Goal: Browse casually

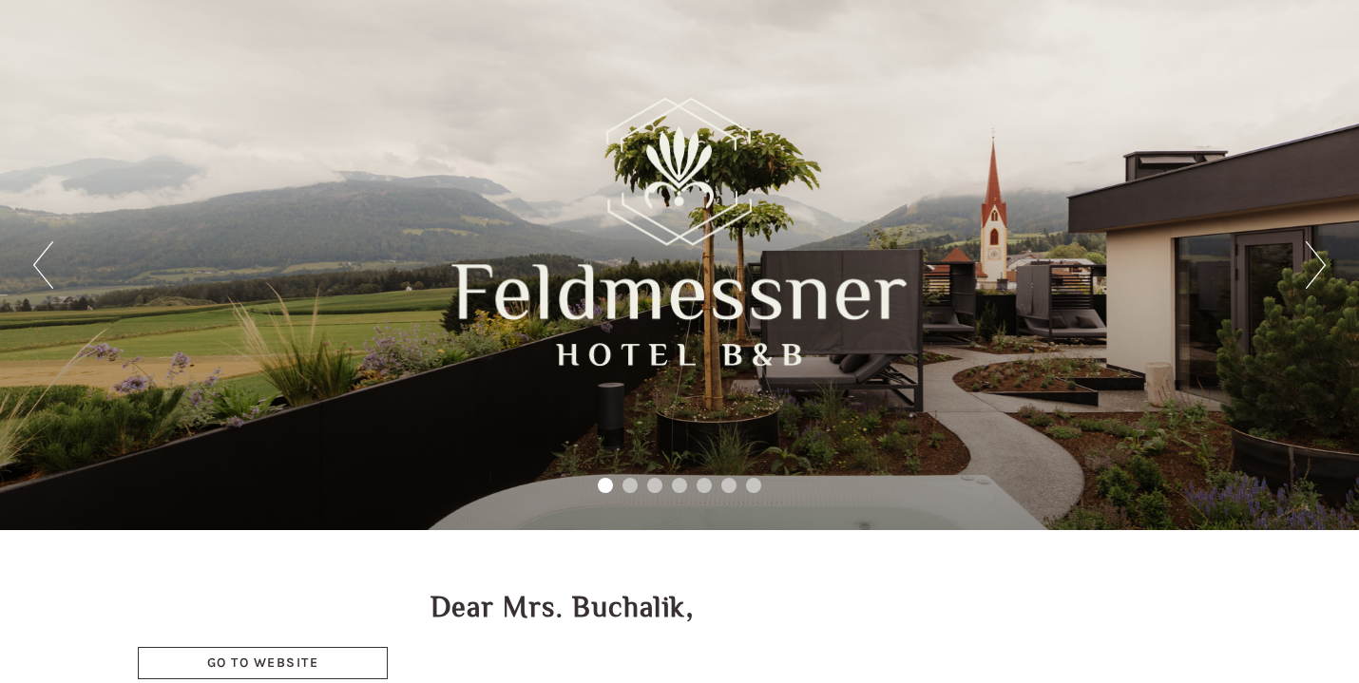
click at [1310, 259] on button "Next" at bounding box center [1316, 265] width 20 height 48
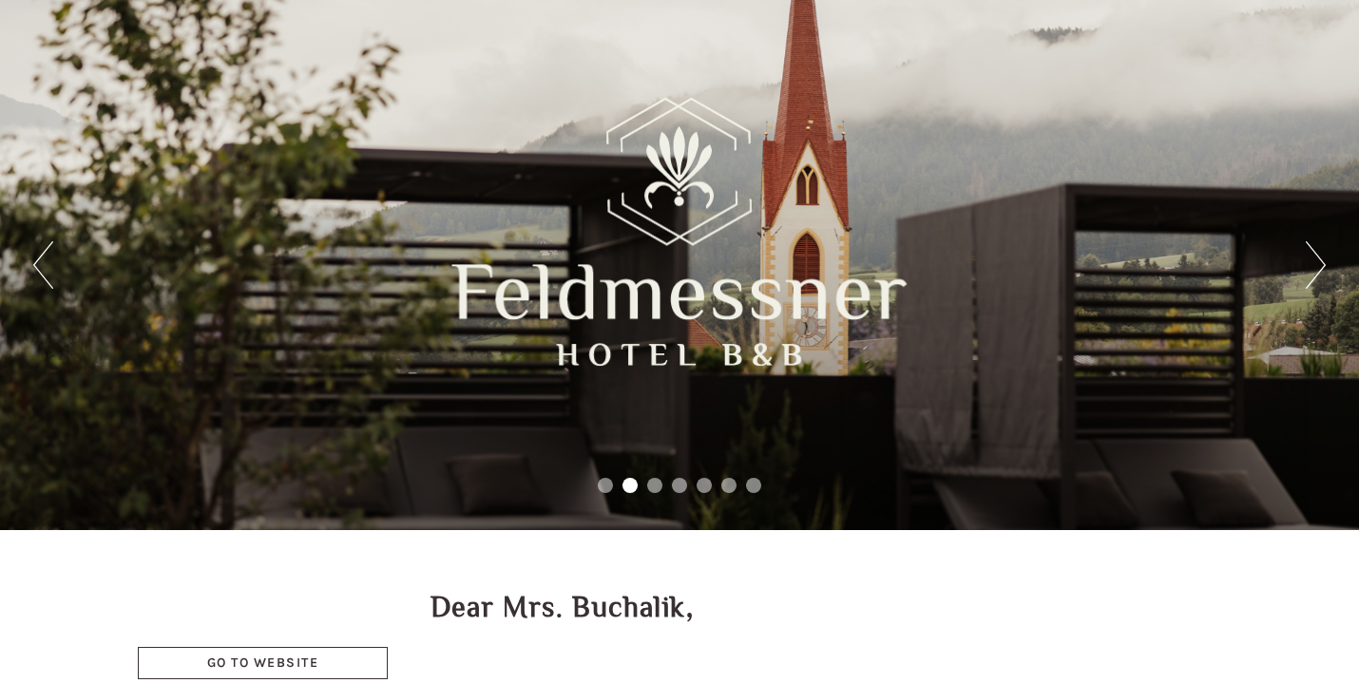
click at [1310, 259] on button "Next" at bounding box center [1316, 265] width 20 height 48
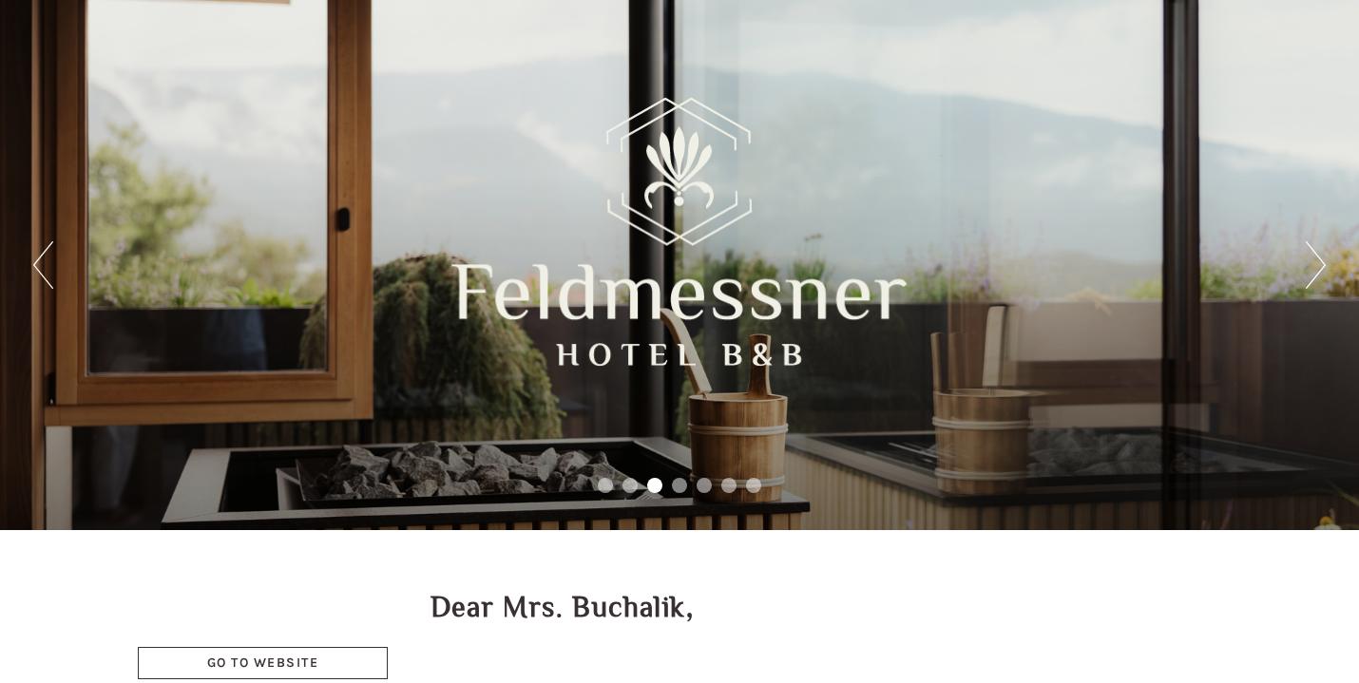
click at [1310, 259] on button "Next" at bounding box center [1316, 265] width 20 height 48
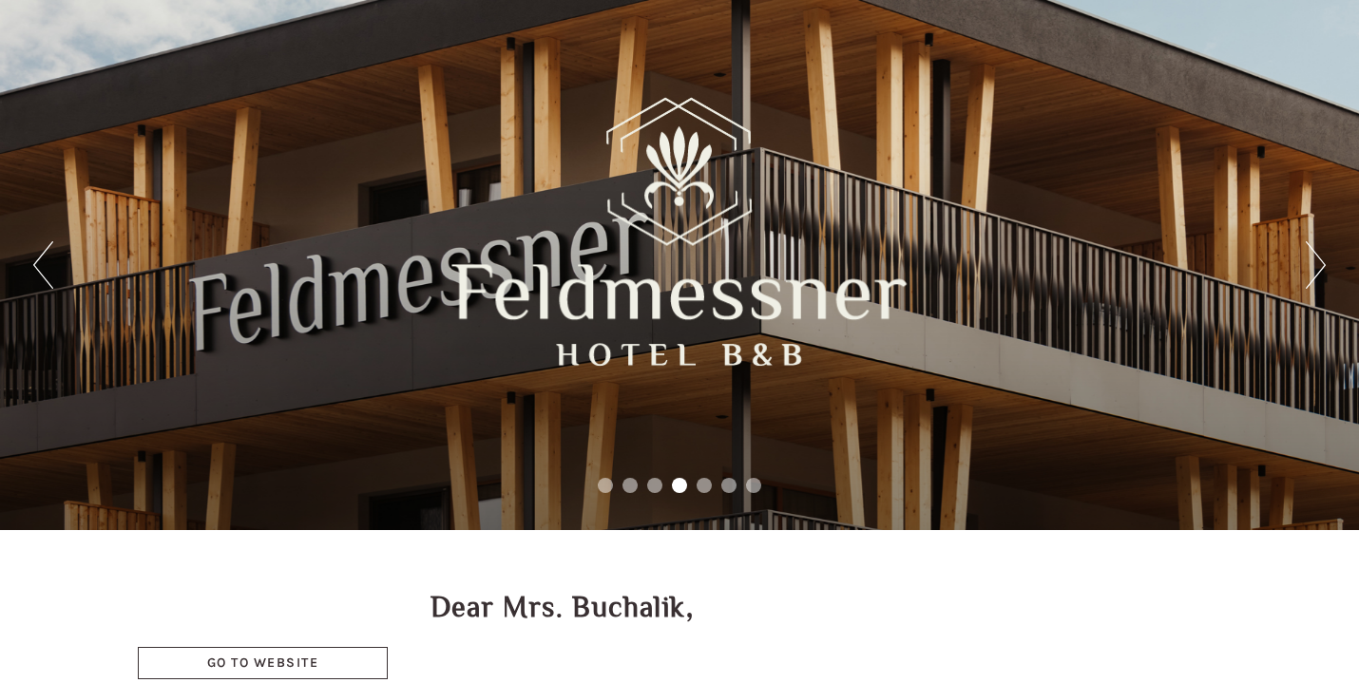
click at [1310, 259] on button "Next" at bounding box center [1316, 265] width 20 height 48
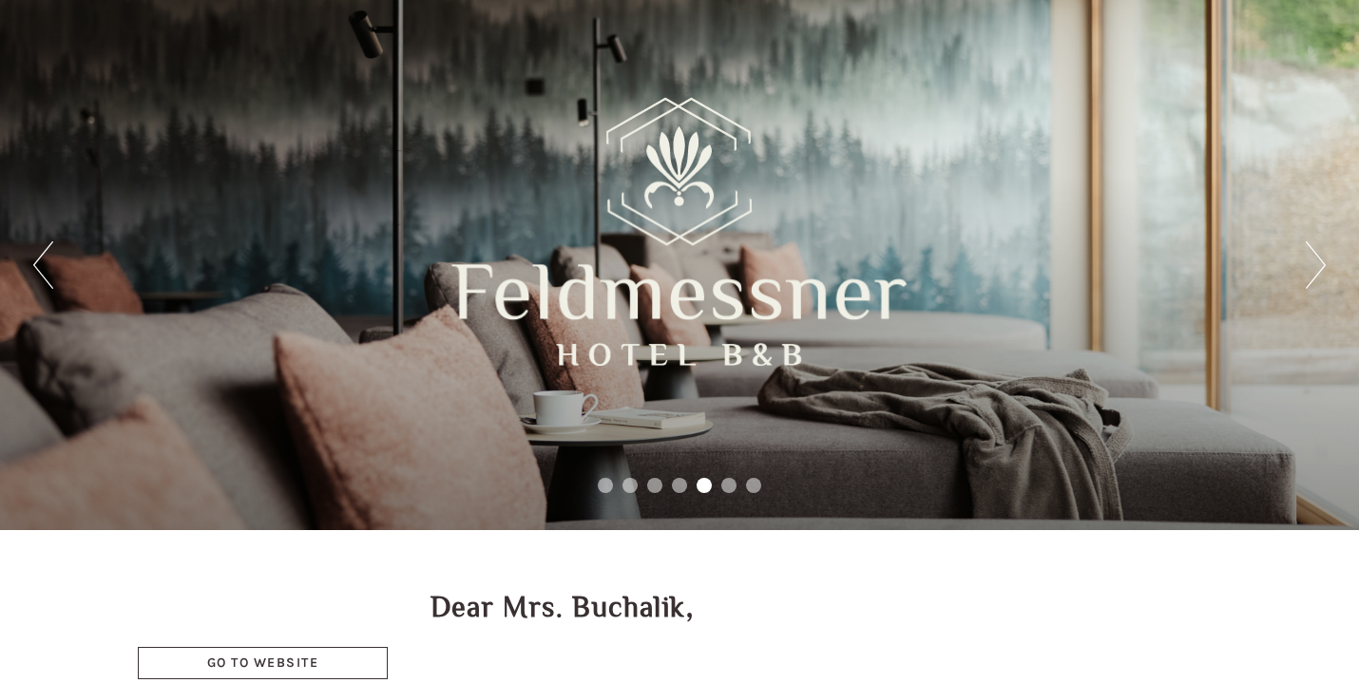
click at [1310, 259] on button "Next" at bounding box center [1316, 265] width 20 height 48
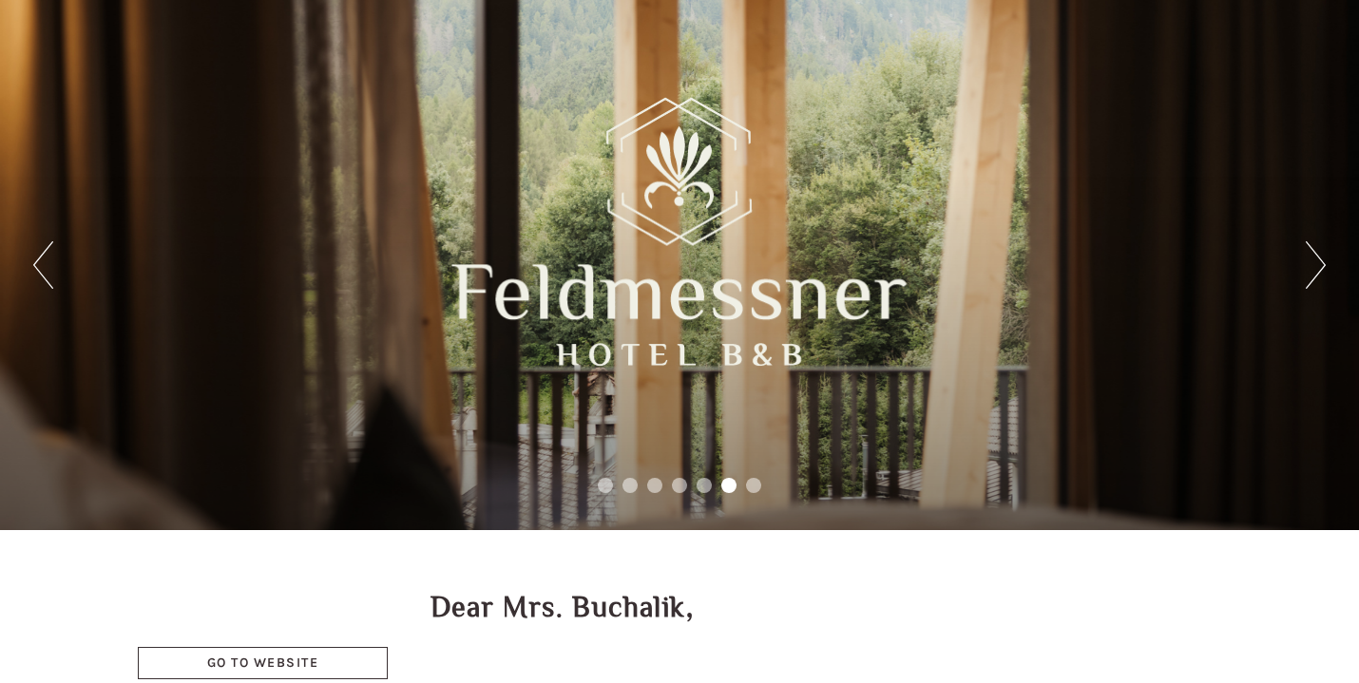
click at [1310, 259] on button "Next" at bounding box center [1316, 265] width 20 height 48
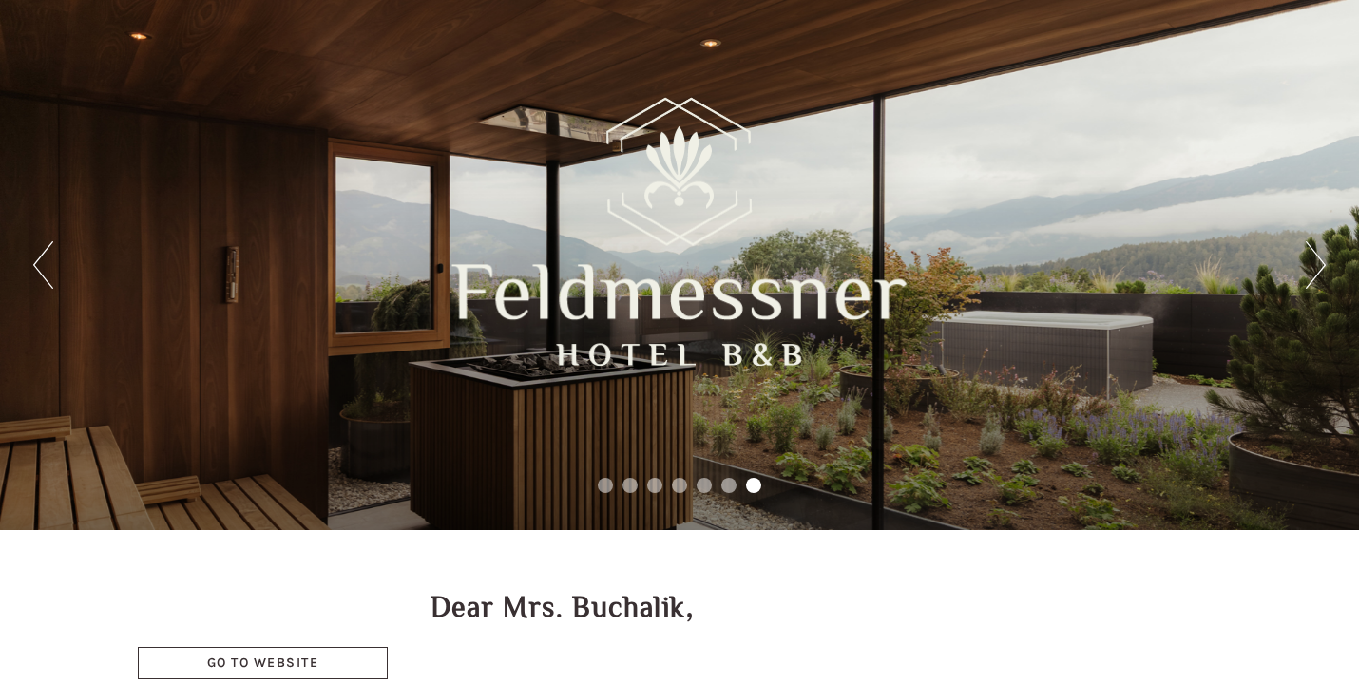
click at [1310, 259] on button "Next" at bounding box center [1316, 265] width 20 height 48
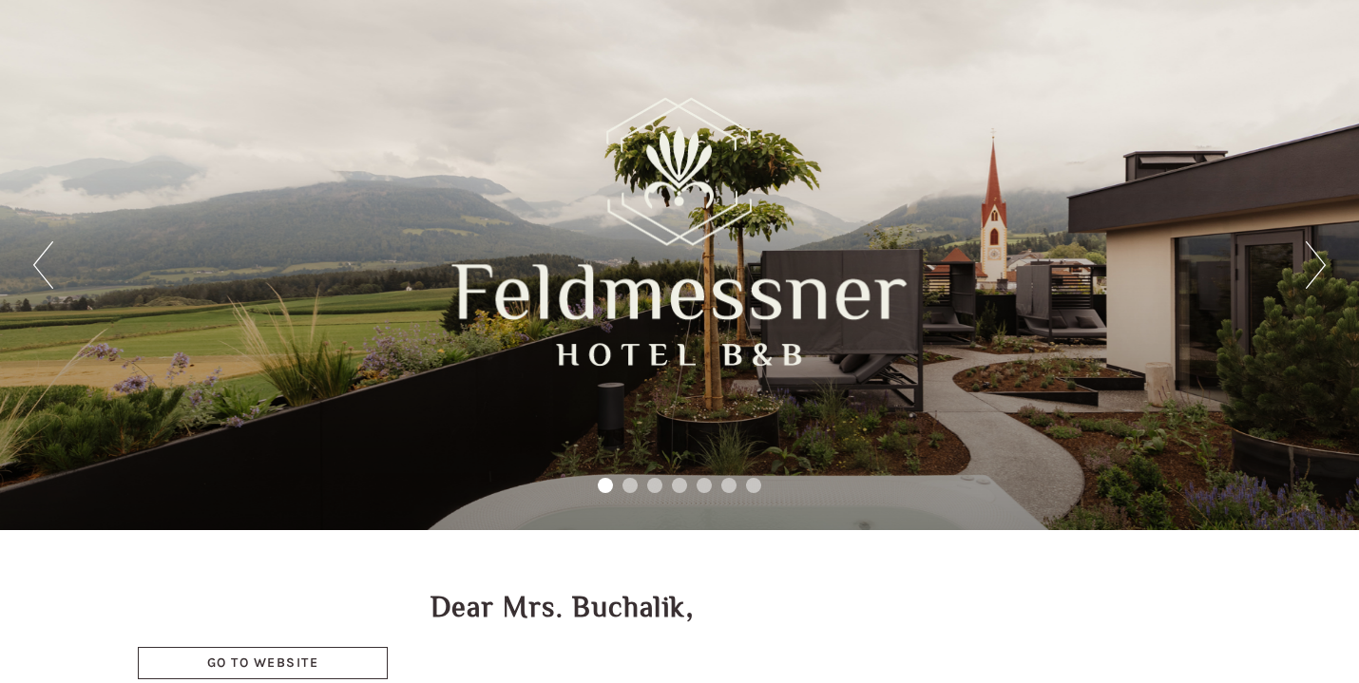
click at [35, 259] on button "Previous" at bounding box center [43, 265] width 20 height 48
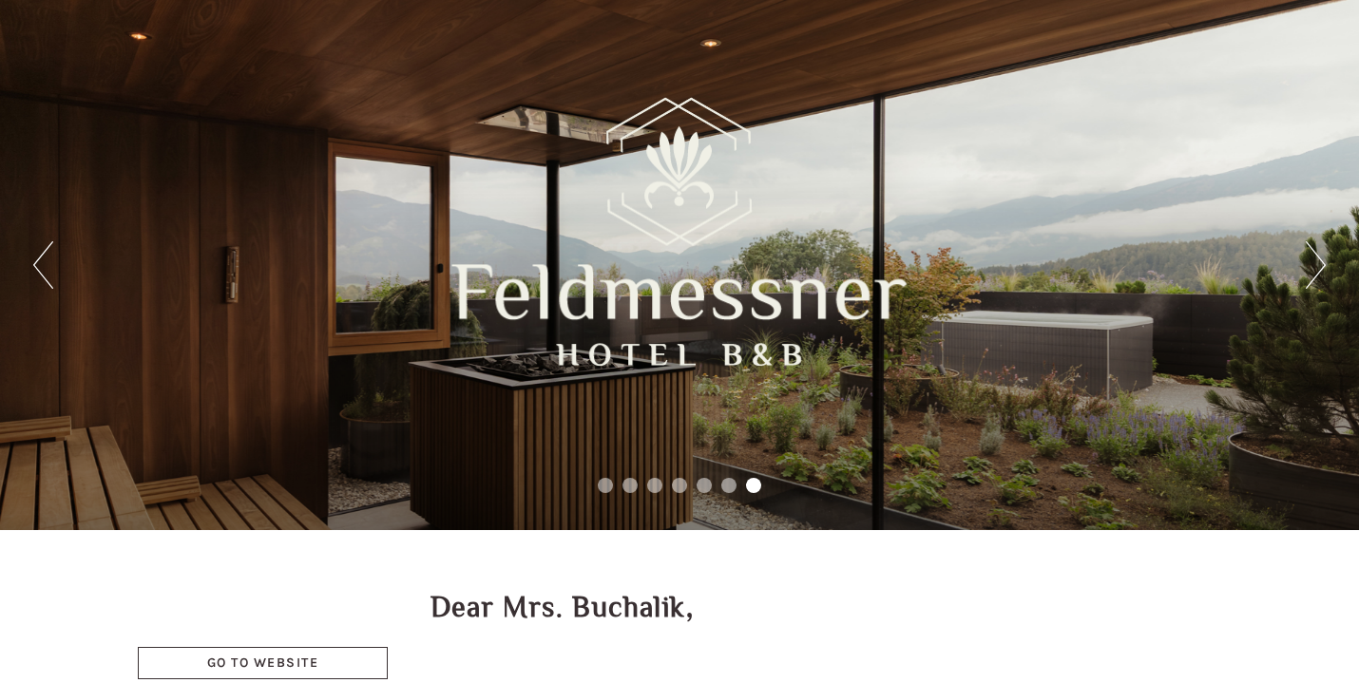
click at [1326, 257] on div "Previous Next 1 2 3 4 5 6 7" at bounding box center [679, 265] width 1359 height 530
click at [1320, 262] on button "Next" at bounding box center [1316, 265] width 20 height 48
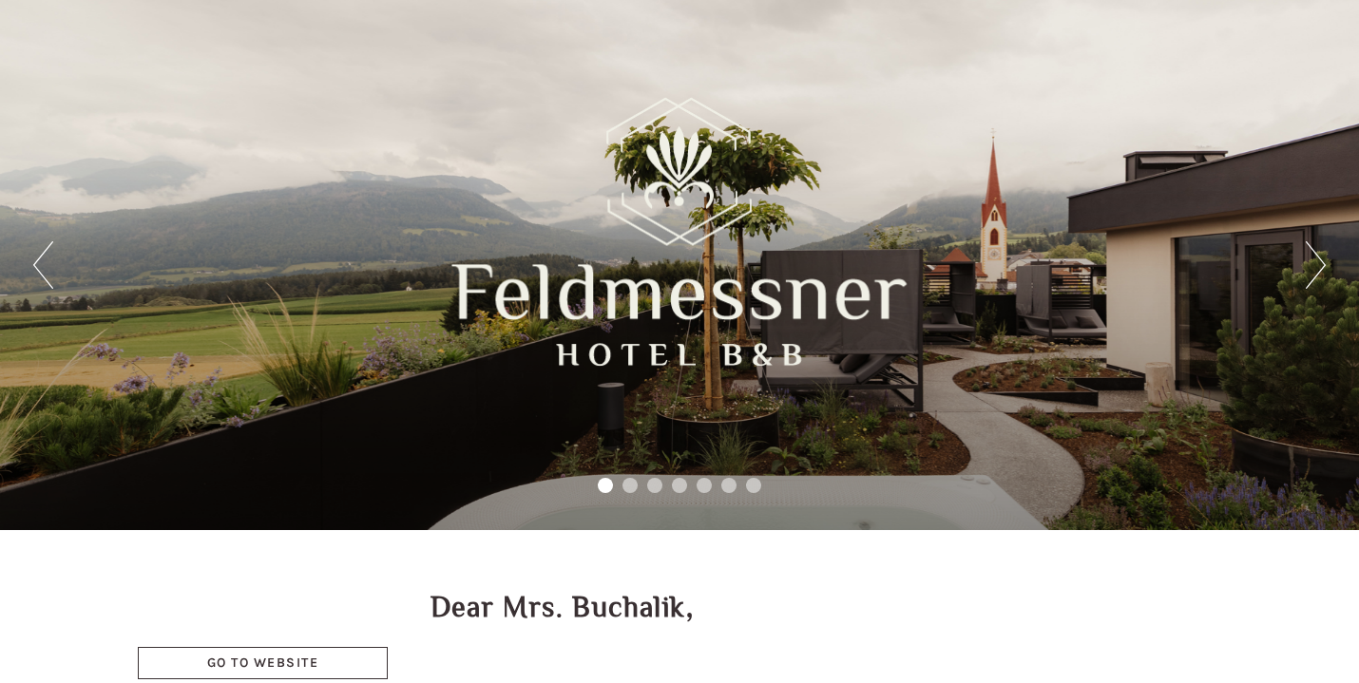
click at [1320, 262] on button "Next" at bounding box center [1316, 265] width 20 height 48
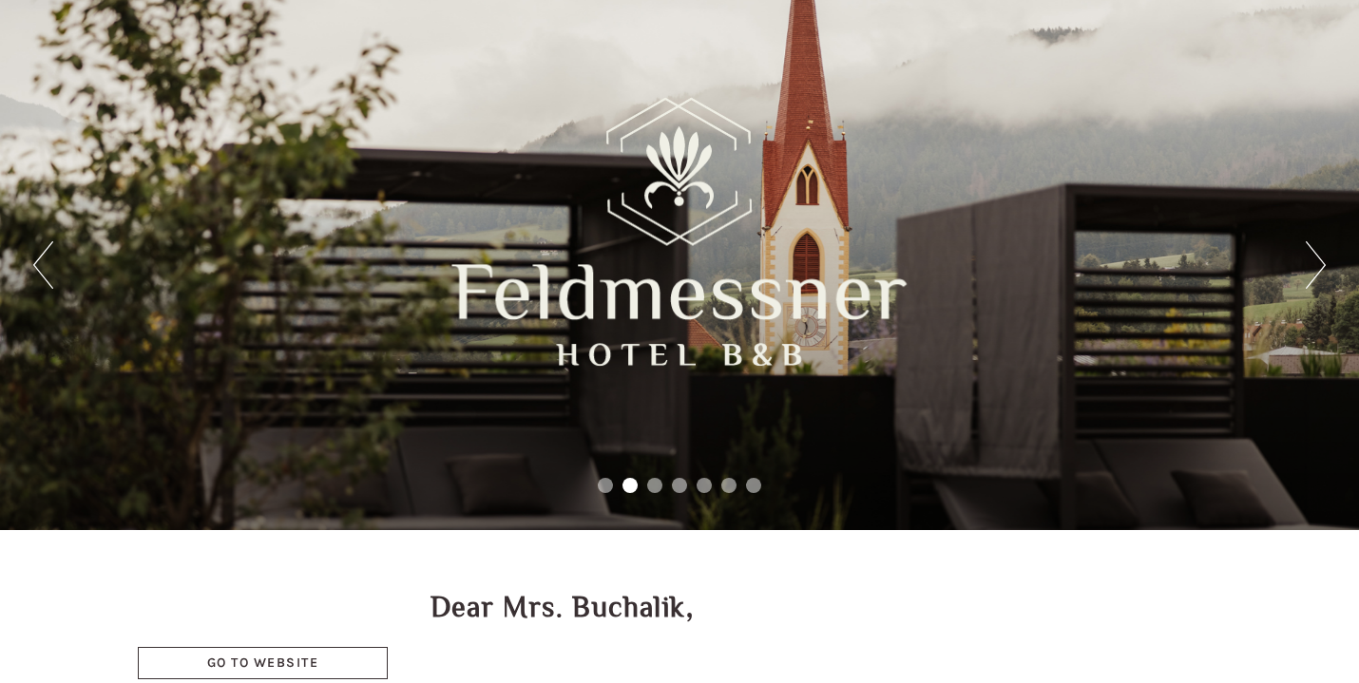
click at [1320, 262] on button "Next" at bounding box center [1316, 265] width 20 height 48
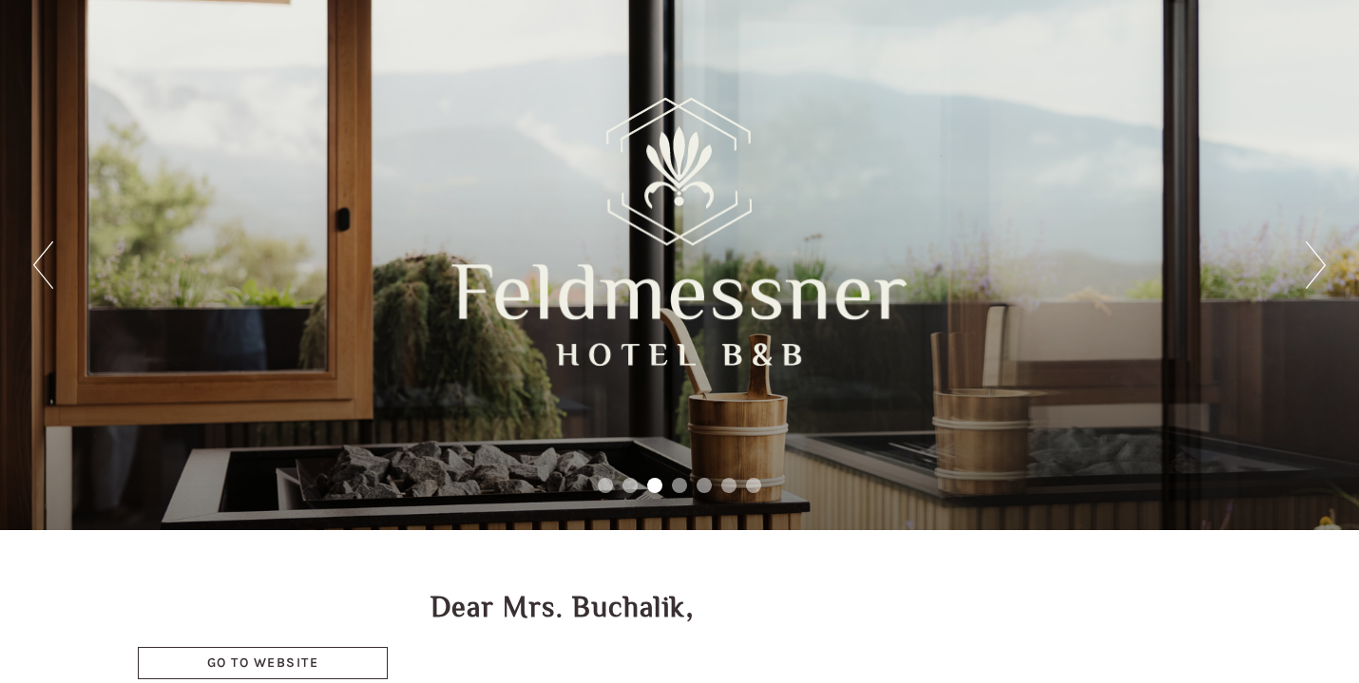
click at [1320, 262] on button "Next" at bounding box center [1316, 265] width 20 height 48
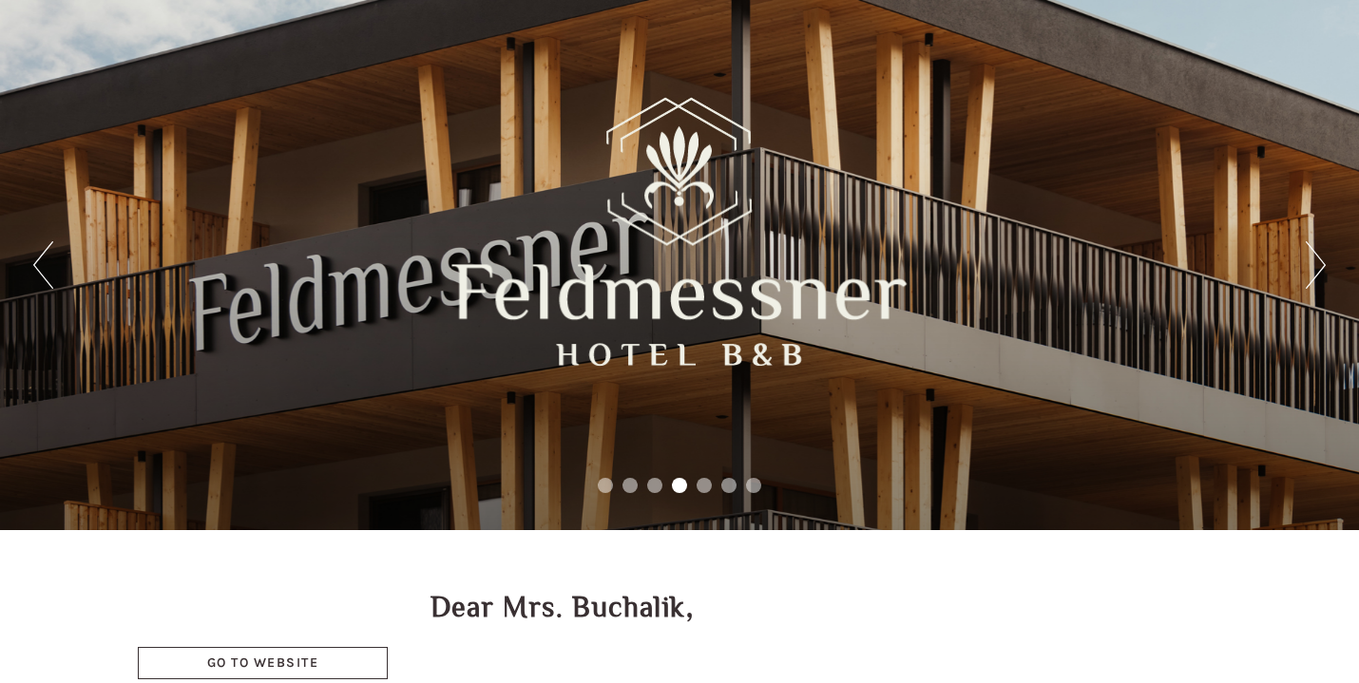
click at [1320, 262] on button "Next" at bounding box center [1316, 265] width 20 height 48
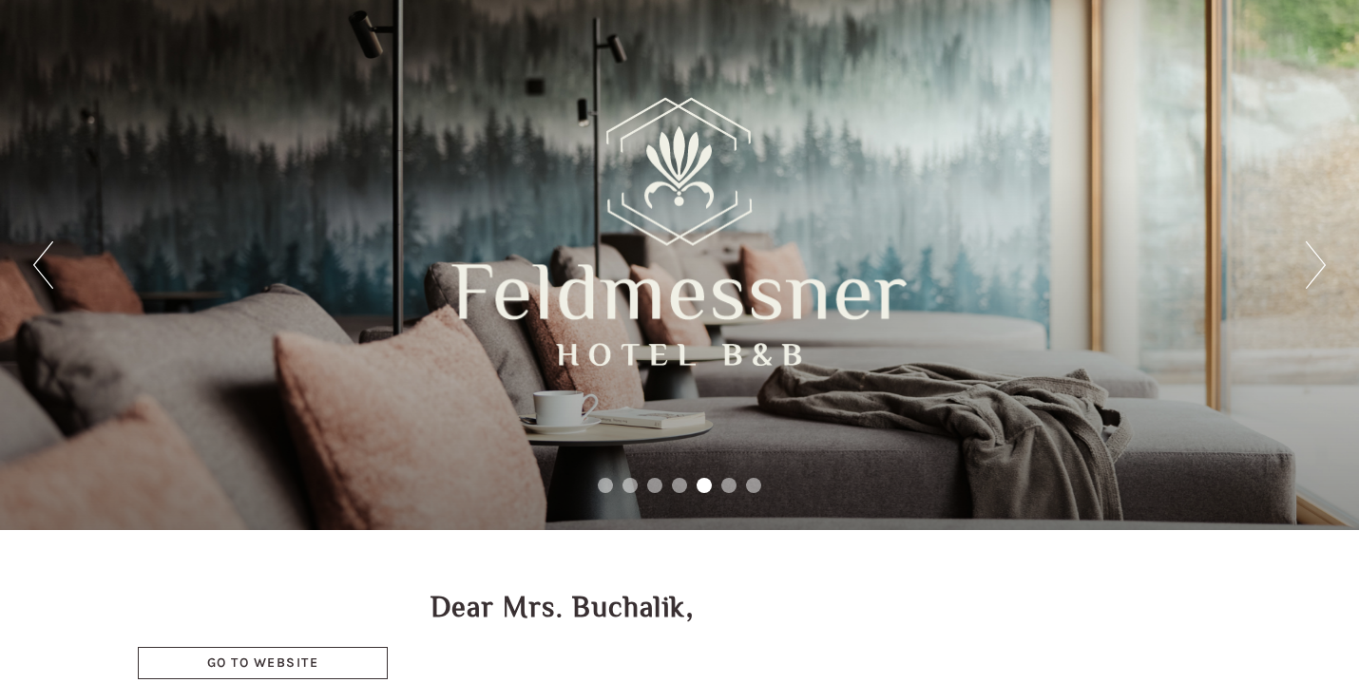
click at [1320, 262] on button "Next" at bounding box center [1316, 265] width 20 height 48
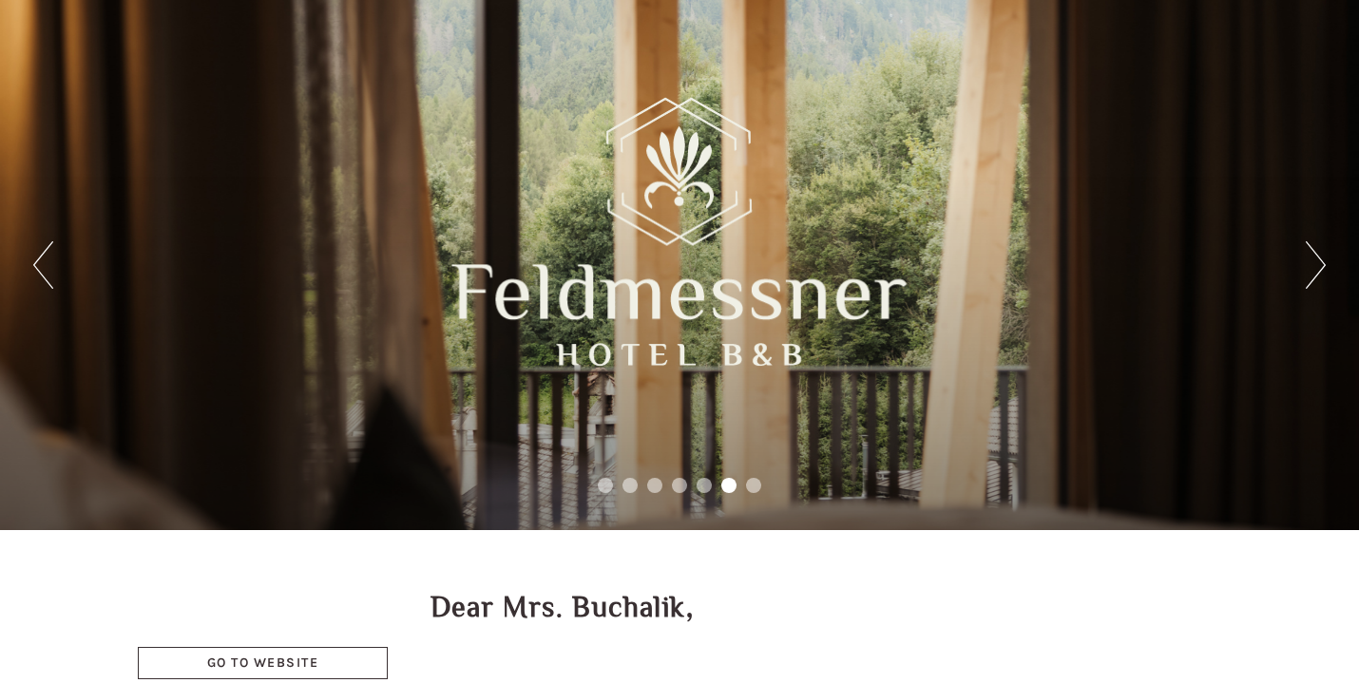
click at [1320, 262] on button "Next" at bounding box center [1316, 265] width 20 height 48
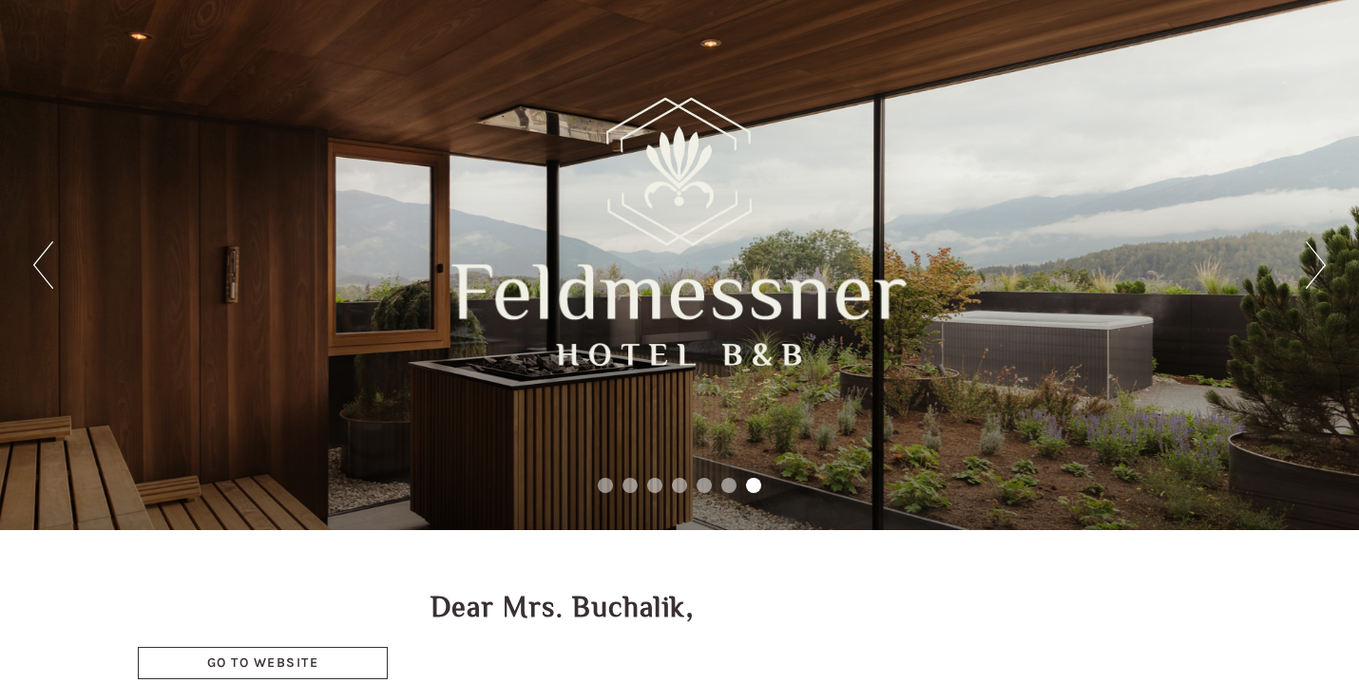
click at [1320, 262] on button "Next" at bounding box center [1316, 265] width 20 height 48
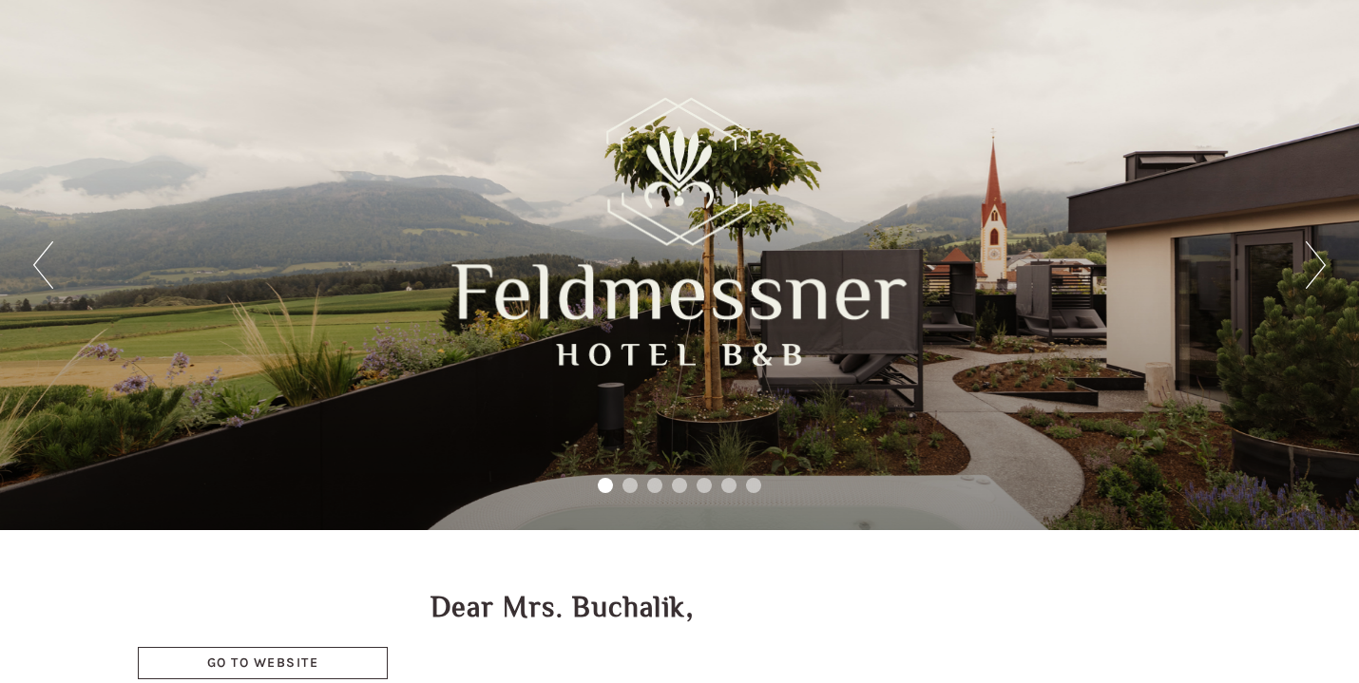
click at [1320, 262] on button "Next" at bounding box center [1316, 265] width 20 height 48
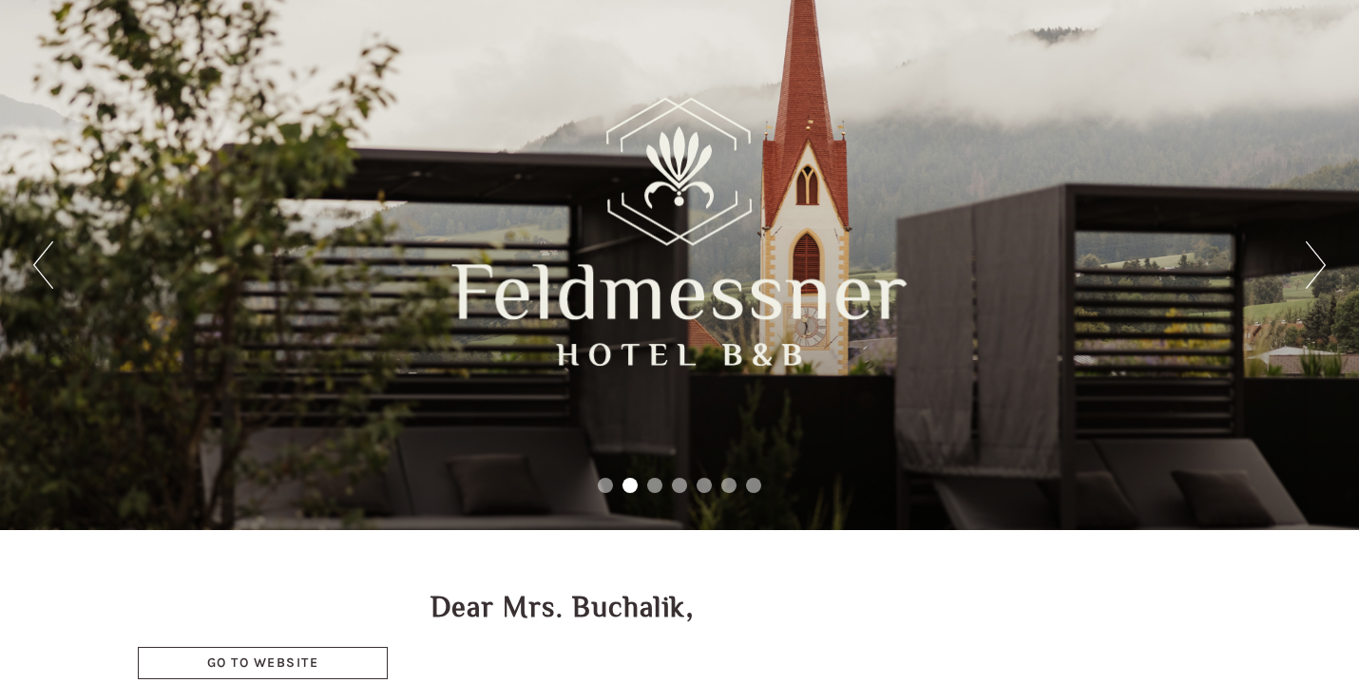
click at [1320, 262] on button "Next" at bounding box center [1316, 265] width 20 height 48
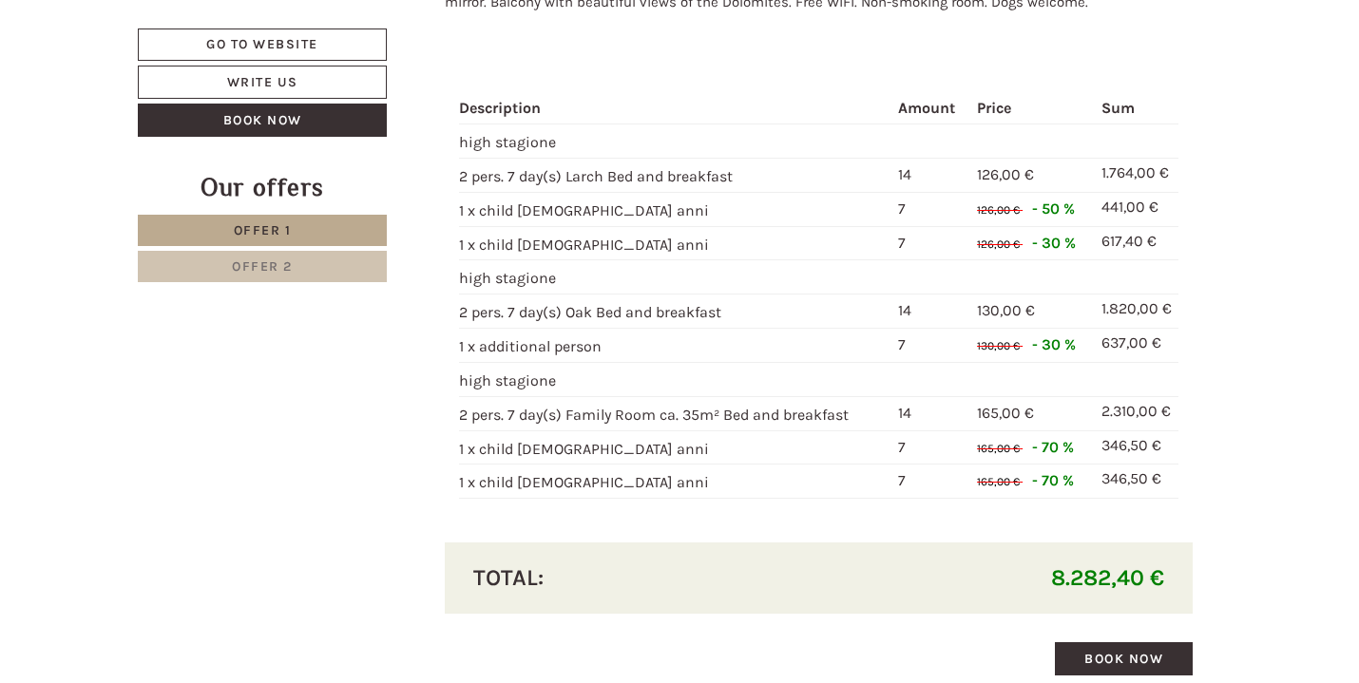
scroll to position [5577, 0]
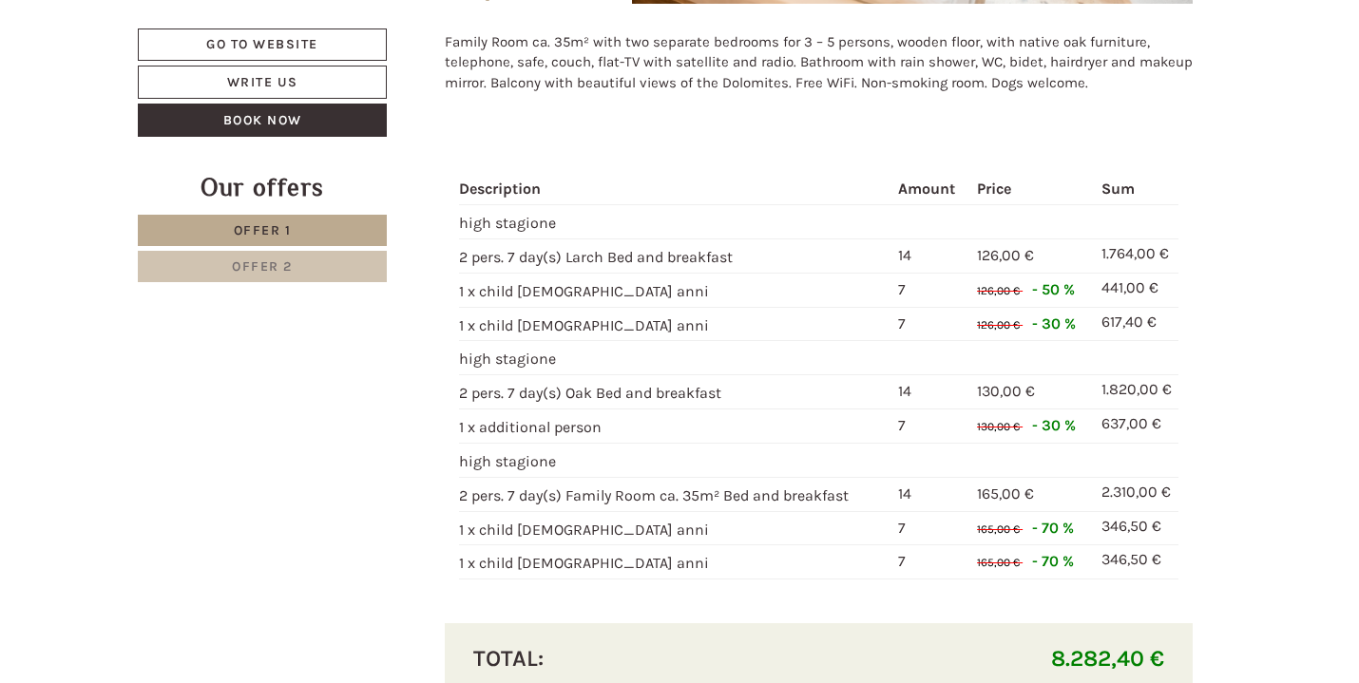
scroll to position [5479, 0]
